Goal: Information Seeking & Learning: Check status

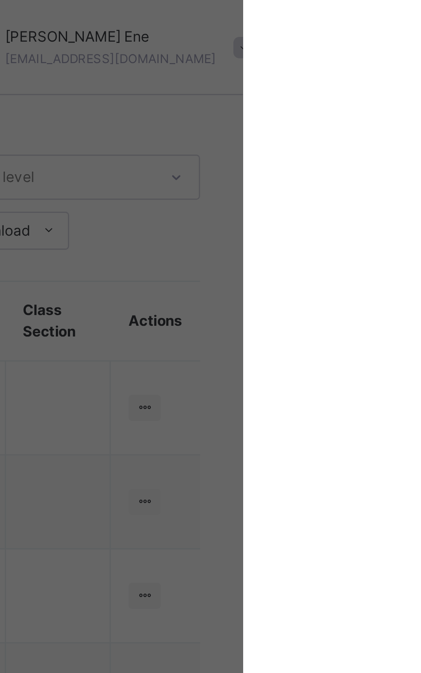
click at [420, 1] on div "× Idle Mode Due to inactivity you would be logged out to the system in the next…" at bounding box center [210, 336] width 421 height 673
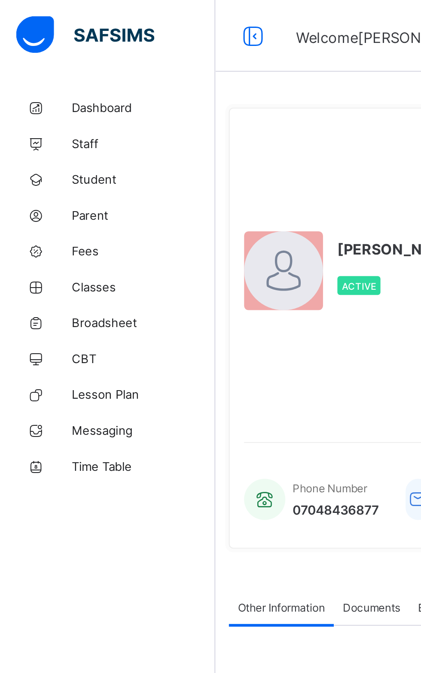
click at [61, 157] on span "Broadsheet" at bounding box center [68, 154] width 69 height 7
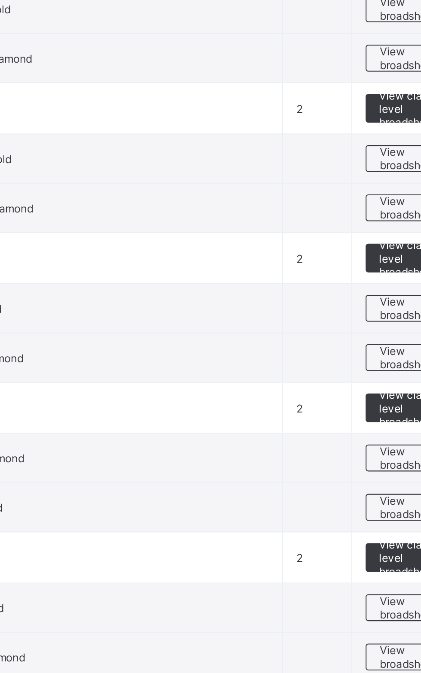
click at [372, 404] on span "View broadsheet" at bounding box center [378, 406] width 27 height 13
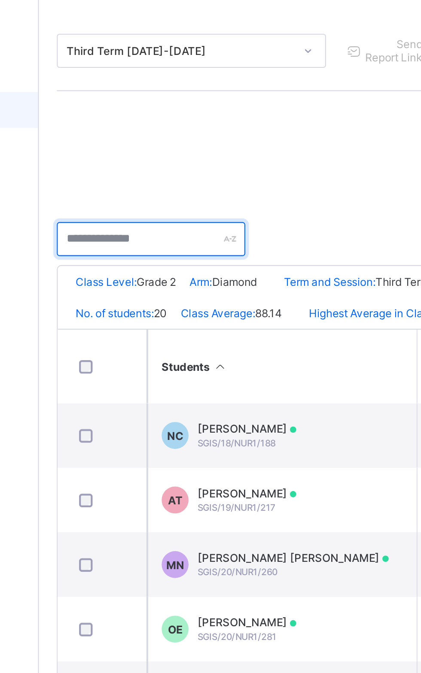
click at [152, 215] on input "text" at bounding box center [157, 216] width 90 height 16
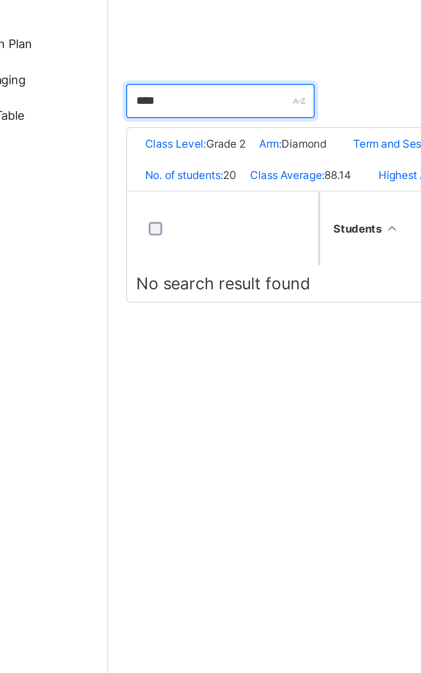
type input "******"
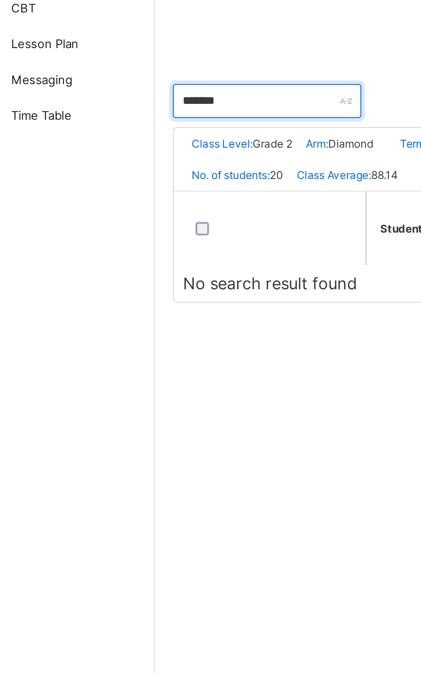
click at [149, 213] on input "******" at bounding box center [157, 216] width 90 height 16
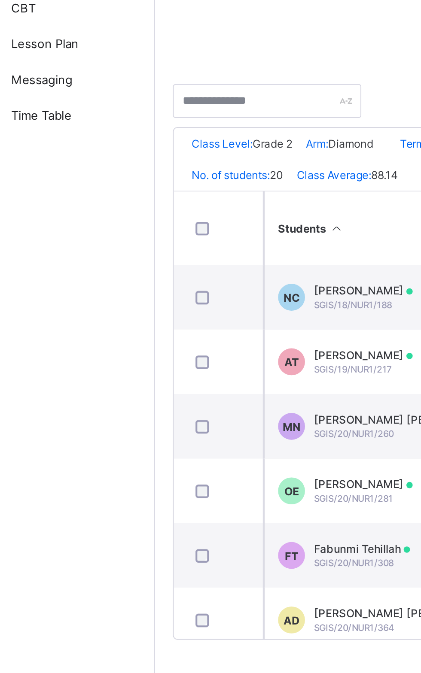
click at [80, 155] on span "Broadsheet" at bounding box center [69, 154] width 67 height 7
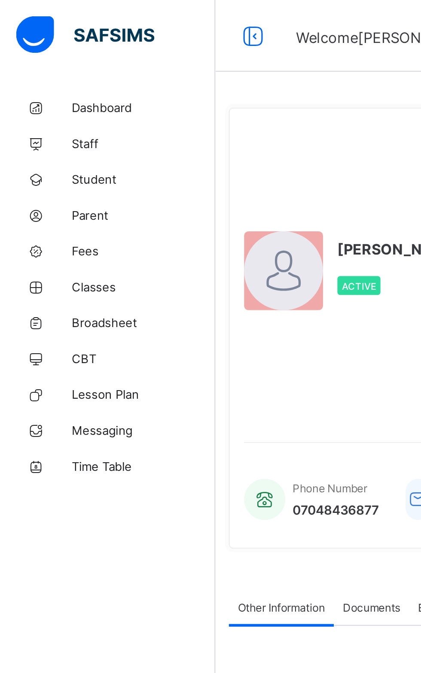
click at [53, 154] on span "Broadsheet" at bounding box center [68, 154] width 69 height 7
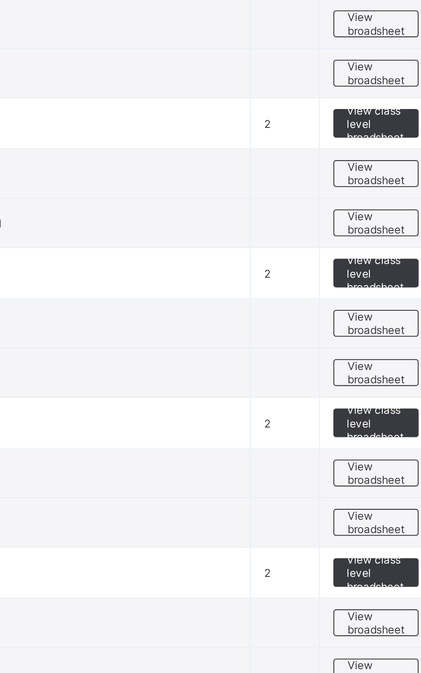
click at [372, 430] on span "View broadsheet" at bounding box center [378, 430] width 27 height 13
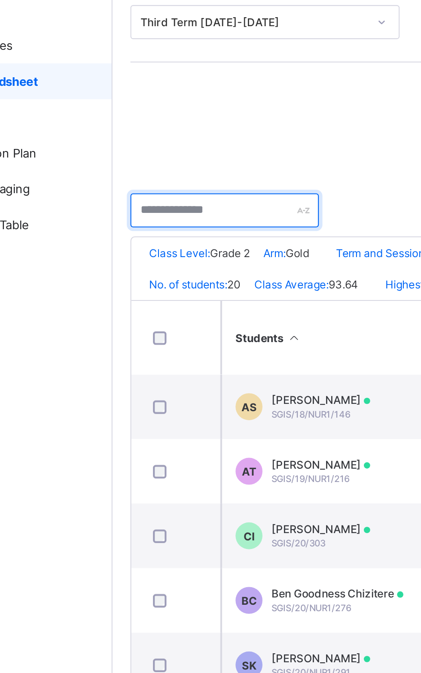
click at [157, 217] on input "text" at bounding box center [157, 216] width 90 height 16
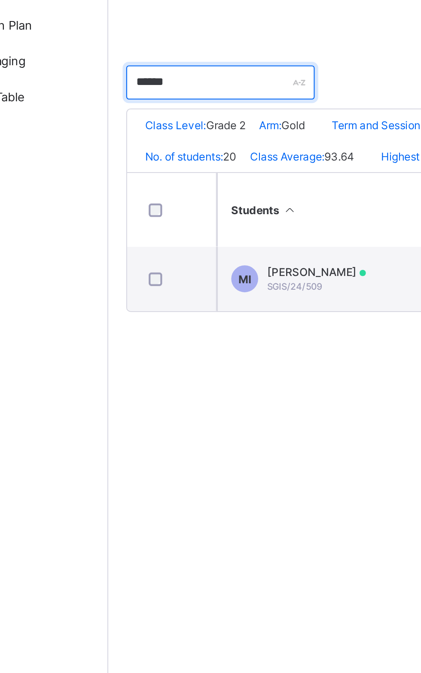
type input "******"
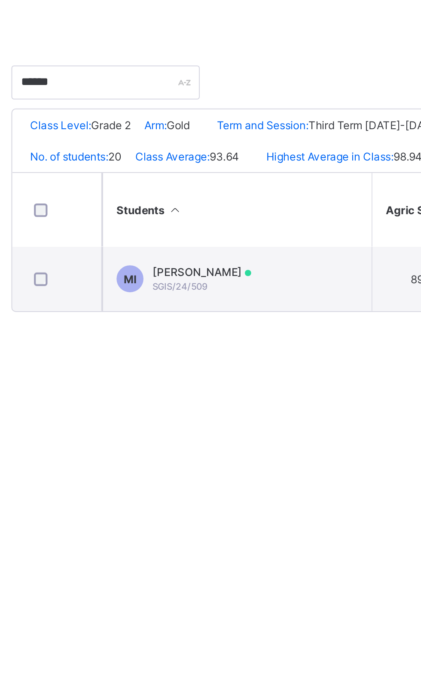
click at [139, 319] on div at bounding box center [133, 310] width 30 height 18
click at [140, 319] on div at bounding box center [133, 310] width 30 height 18
click at [163, 322] on td "MI Michael Ikeora SGIS/24/509" at bounding box center [219, 310] width 129 height 31
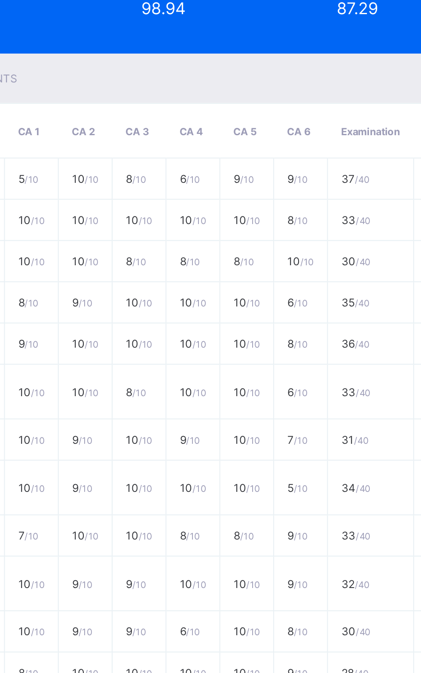
click at [109, 273] on td "Mental Sum" at bounding box center [86, 263] width 45 height 20
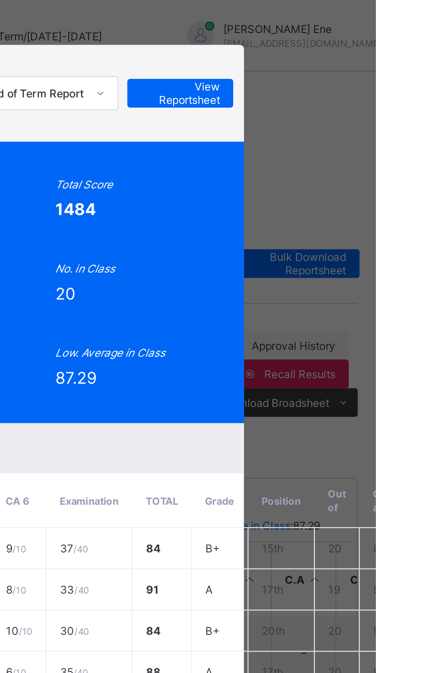
click at [346, 51] on span "View Reportsheet" at bounding box center [327, 44] width 38 height 13
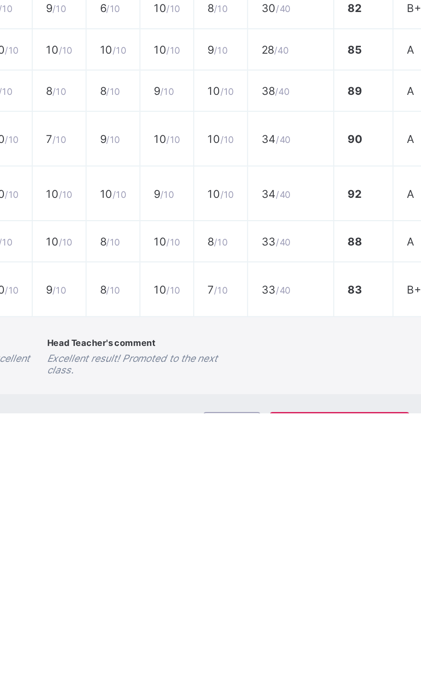
click at [262, 673] on span "Close" at bounding box center [256, 680] width 14 height 6
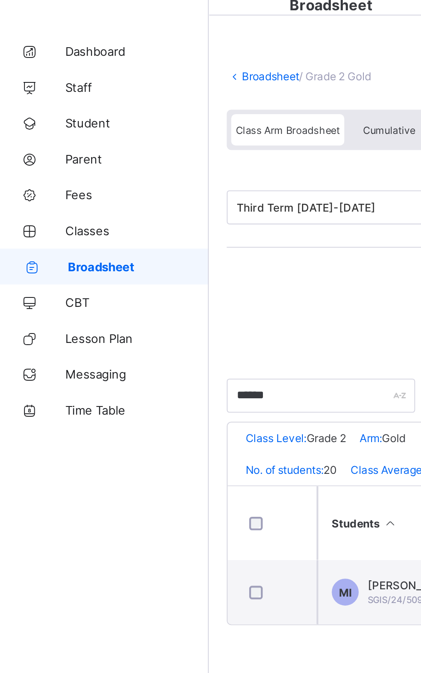
click at [73, 161] on link "Broadsheet" at bounding box center [51, 154] width 103 height 17
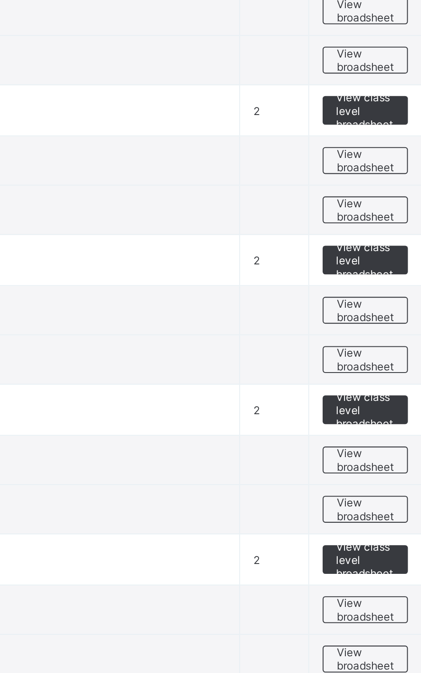
click at [377, 474] on span "View broadsheet" at bounding box center [378, 478] width 27 height 13
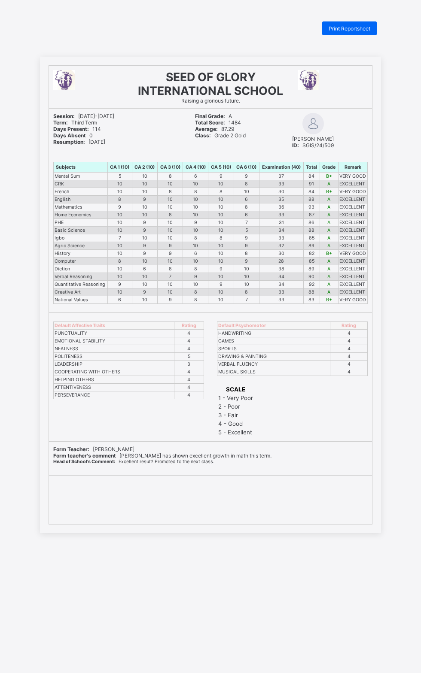
click at [370, 28] on div "Print Reportsheet" at bounding box center [349, 28] width 55 height 14
